Goal: Information Seeking & Learning: Find contact information

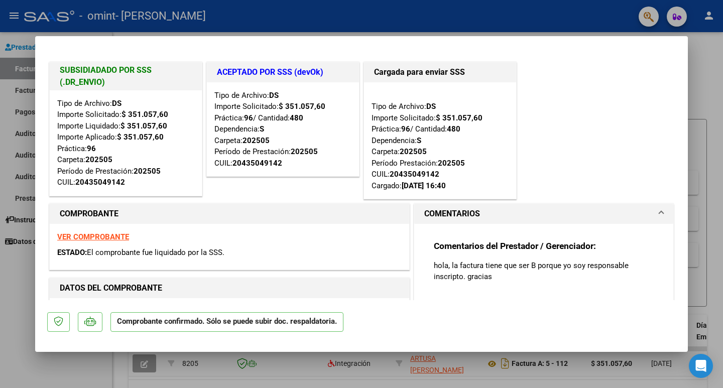
click at [712, 90] on div at bounding box center [361, 194] width 723 height 388
type input "$ 0,00"
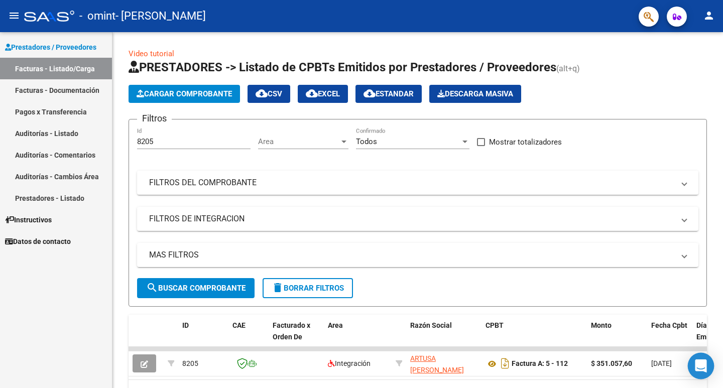
click at [701, 366] on icon "Open Intercom Messenger" at bounding box center [701, 366] width 12 height 13
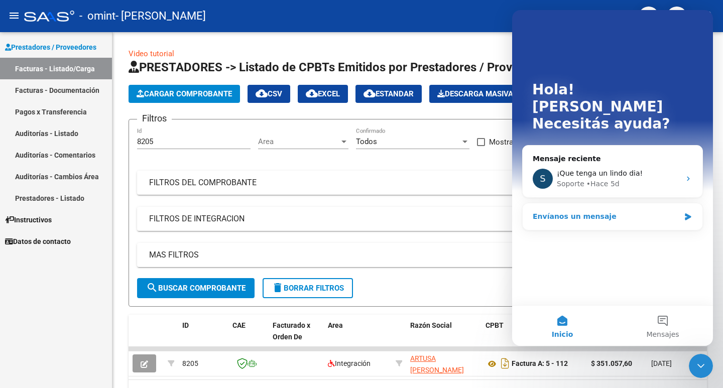
click at [601, 207] on div "Envíanos un mensaje" at bounding box center [613, 216] width 180 height 27
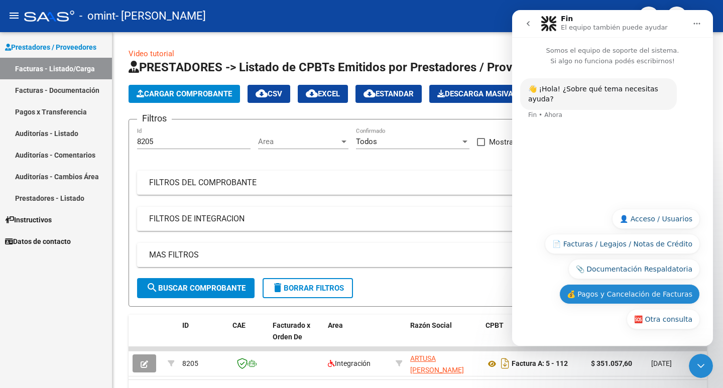
click at [646, 294] on button "💰 Pagos y Cancelación de Facturas" at bounding box center [629, 294] width 141 height 20
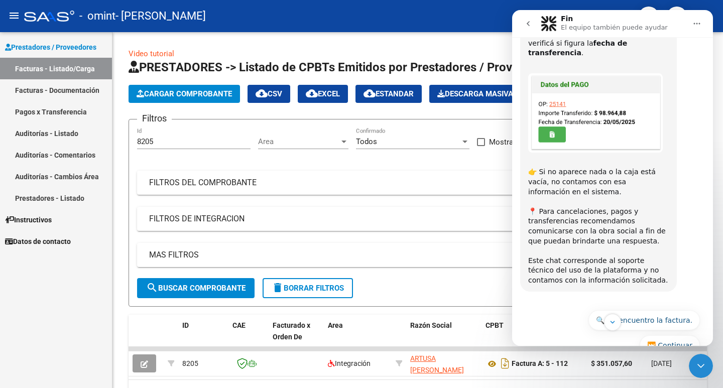
scroll to position [343, 0]
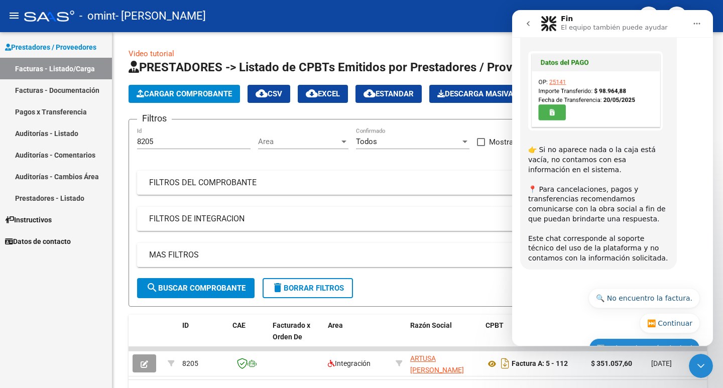
click at [655, 338] on button "🔙 Volver al menú principal" at bounding box center [644, 348] width 111 height 20
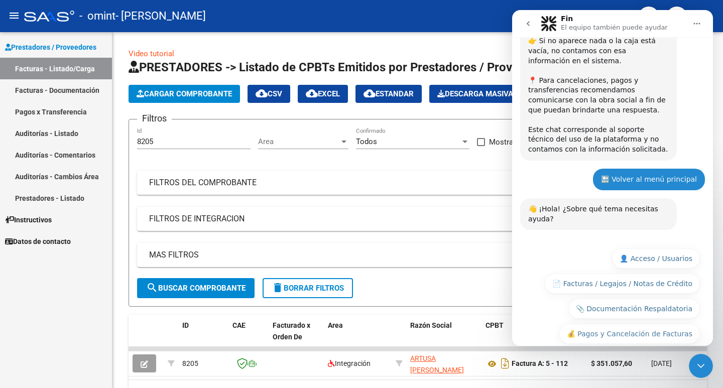
scroll to position [453, 0]
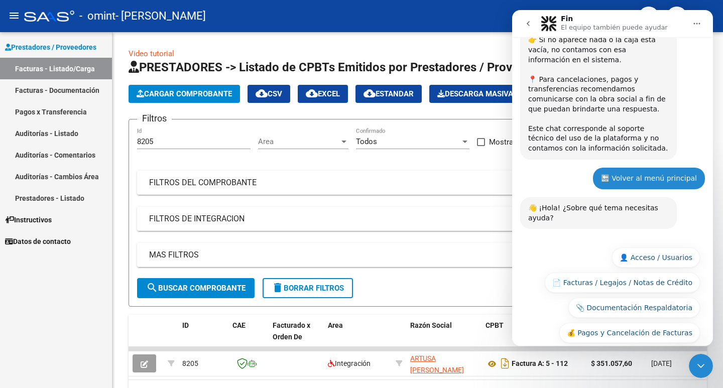
click at [645, 348] on button "🆘 Otra consulta" at bounding box center [663, 358] width 73 height 20
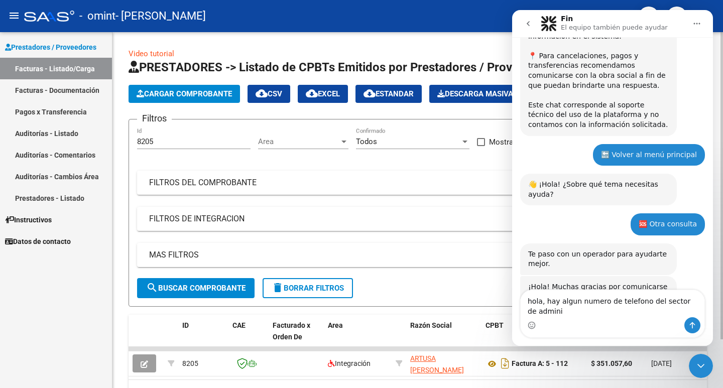
scroll to position [487, 0]
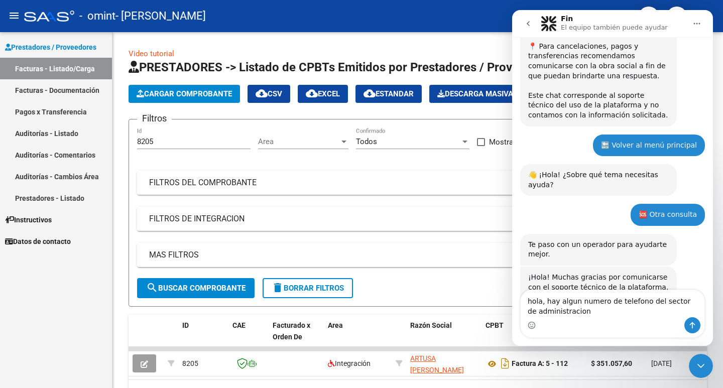
click at [563, 303] on textarea "hola, hay algun numero de telefono del sector de administracion" at bounding box center [613, 303] width 184 height 27
type textarea "hola, hay algún numero de teléfono del sector de administración para poder comu…"
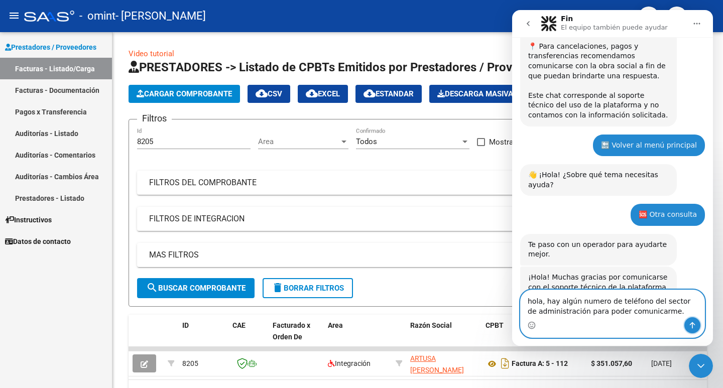
click at [692, 326] on icon "Enviar un mensaje…" at bounding box center [692, 325] width 8 height 8
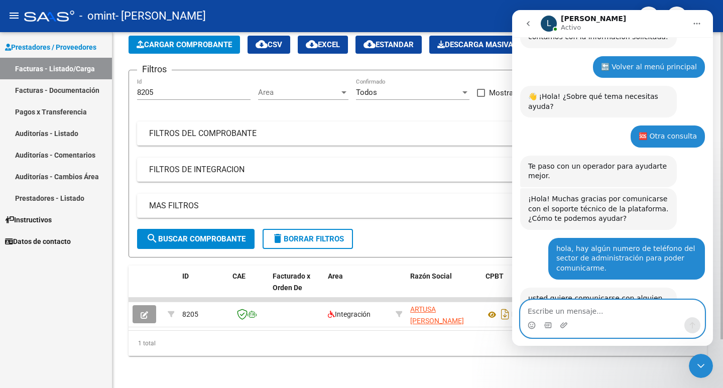
scroll to position [566, 0]
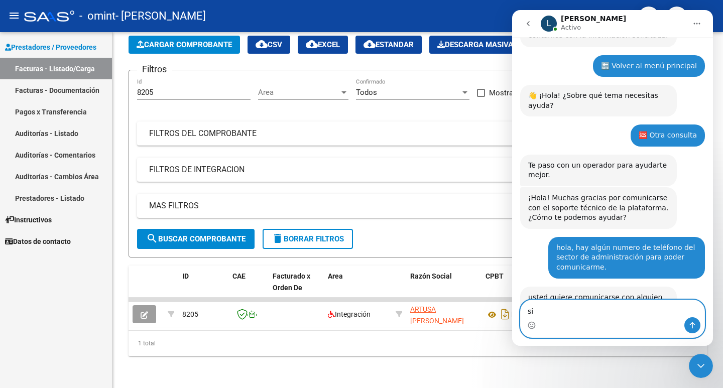
type textarea "si"
click at [696, 325] on icon "Enviar un mensaje…" at bounding box center [692, 325] width 8 height 8
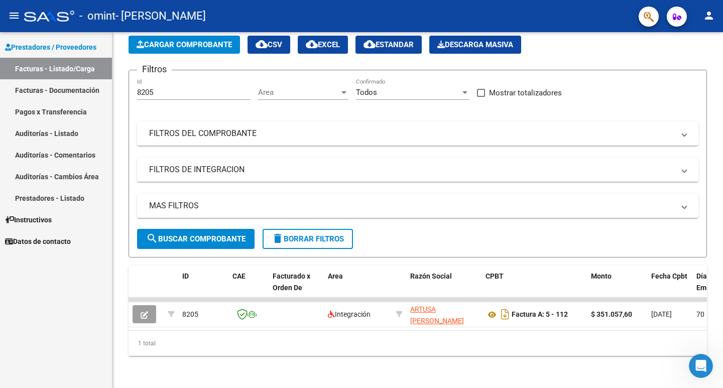
scroll to position [721, 0]
click at [699, 367] on icon "Abrir Intercom Messenger" at bounding box center [701, 366] width 17 height 17
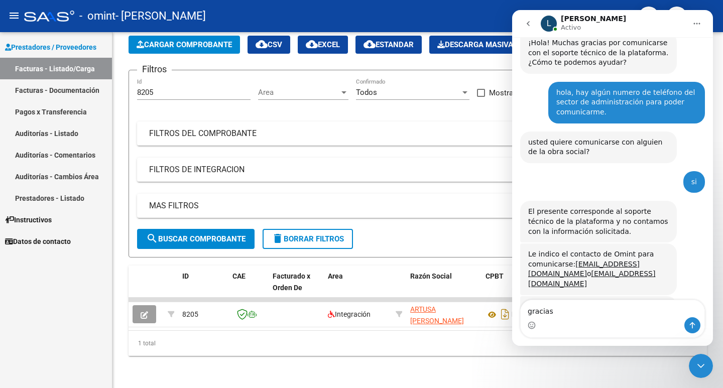
type textarea "gracias"
click at [692, 327] on icon "Enviar un mensaje…" at bounding box center [692, 325] width 8 height 8
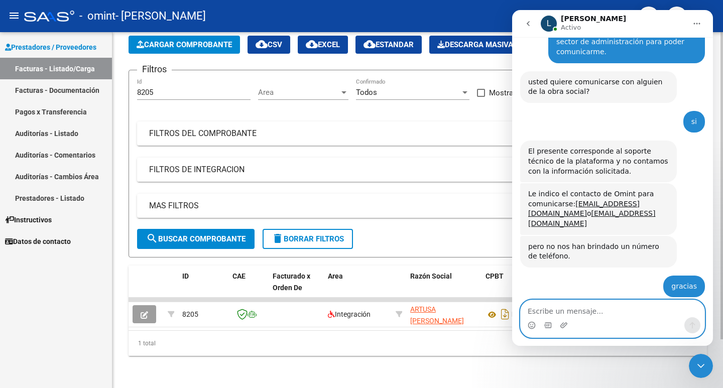
scroll to position [781, 0]
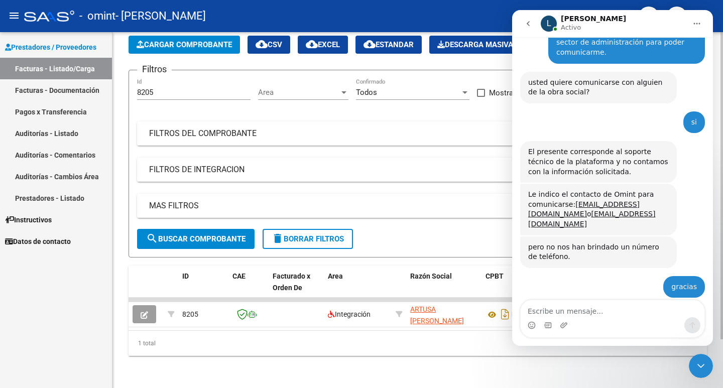
click at [414, 372] on div "Video tutorial PRESTADORES -> Listado de CPBTs Emitidos por Prestadores / Prove…" at bounding box center [417, 185] width 611 height 405
drag, startPoint x: 525, startPoint y: 373, endPoint x: 580, endPoint y: 374, distance: 54.2
click at [529, 373] on div "Video tutorial PRESTADORES -> Listado de CPBTs Emitidos por Prestadores / Prove…" at bounding box center [417, 185] width 611 height 405
click at [710, 365] on div "Cerrar Intercom Messenger" at bounding box center [701, 366] width 24 height 24
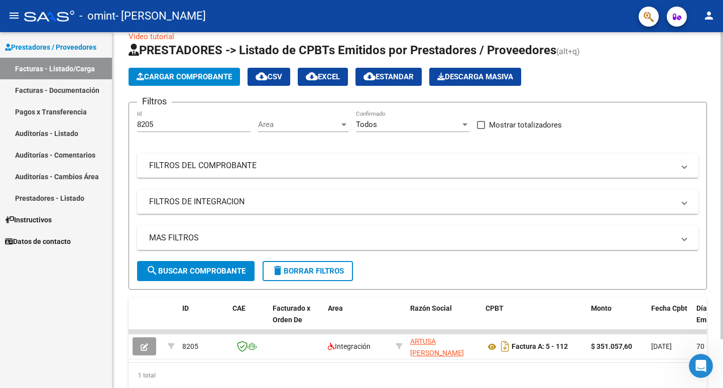
scroll to position [0, 0]
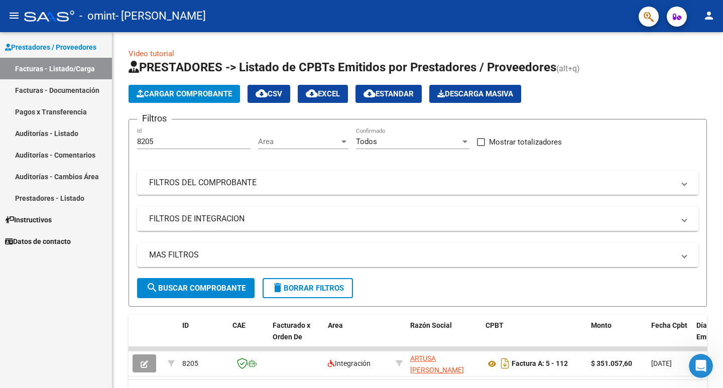
click at [75, 308] on div "Prestadores / Proveedores Facturas - Listado/Carga Facturas - Documentación Pag…" at bounding box center [56, 210] width 112 height 356
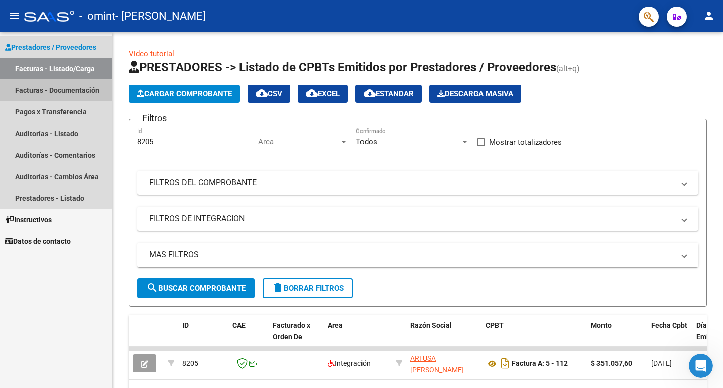
click at [42, 91] on link "Facturas - Documentación" at bounding box center [56, 90] width 112 height 22
